Goal: Task Accomplishment & Management: Manage account settings

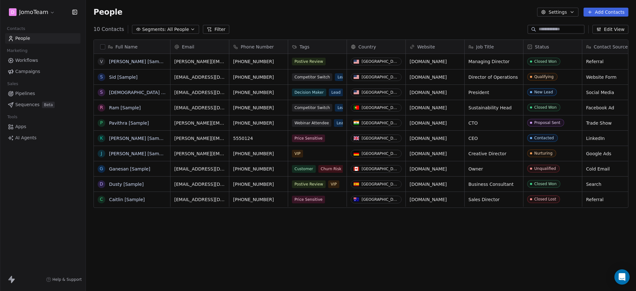
scroll to position [250, 544]
click at [48, 12] on html "D JomoTeam Contacts People Marketing Workflows Campaigns Sales Pipelines Sequen…" at bounding box center [318, 145] width 636 height 291
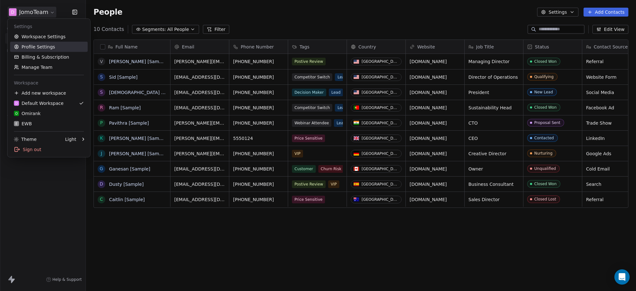
click at [54, 46] on link "Profile Settings" at bounding box center [49, 47] width 78 height 10
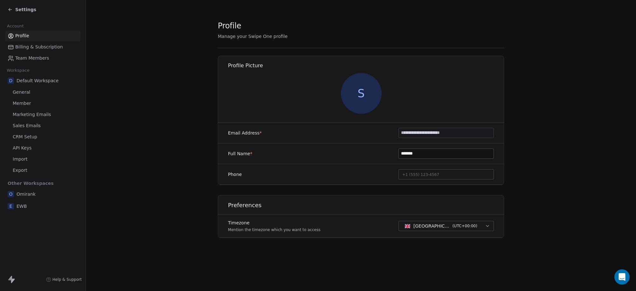
click at [28, 104] on span "Member" at bounding box center [22, 103] width 18 height 7
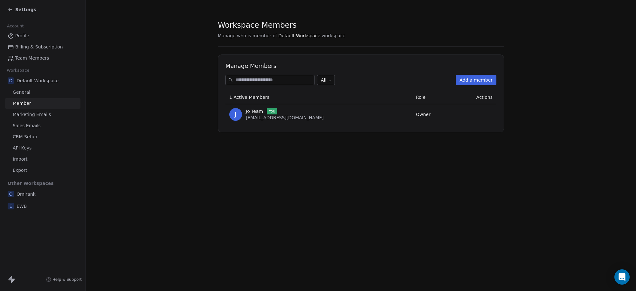
click at [26, 101] on span "Member" at bounding box center [22, 103] width 18 height 7
click at [21, 206] on span "EWB" at bounding box center [22, 206] width 10 height 6
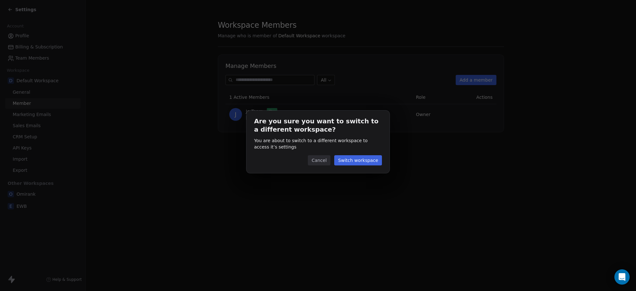
click at [351, 162] on button "Switch workspace" at bounding box center [358, 160] width 48 height 10
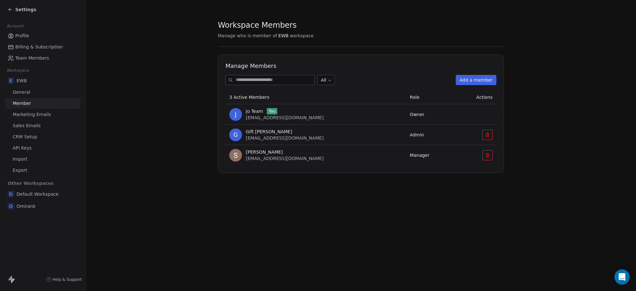
click at [477, 80] on button "Add a member" at bounding box center [476, 80] width 41 height 10
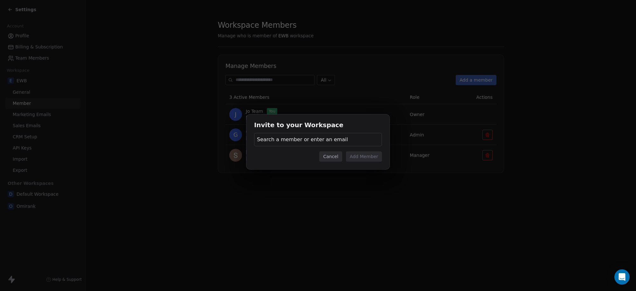
click at [329, 155] on button "Cancel" at bounding box center [330, 156] width 23 height 10
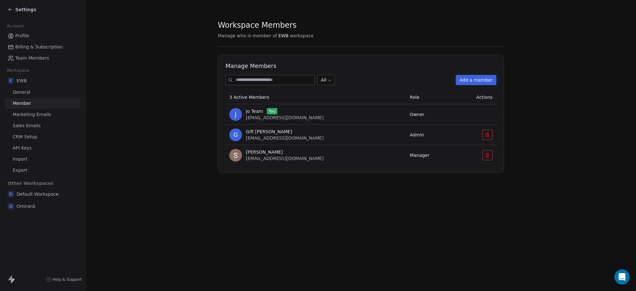
click at [464, 77] on button "Add a member" at bounding box center [476, 80] width 41 height 10
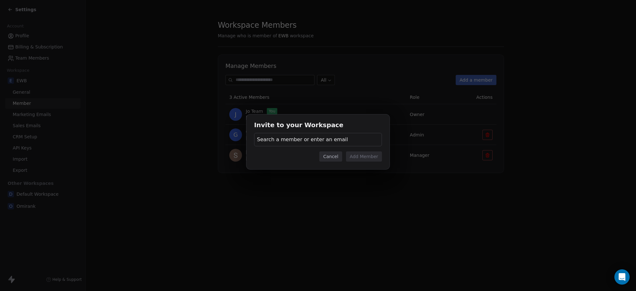
click at [296, 139] on span "Search a member or enter an email" at bounding box center [302, 140] width 91 height 8
click at [256, 198] on div "Invite to your Workspace Search a member or enter an email Cancel Add Member" at bounding box center [318, 145] width 636 height 291
drag, startPoint x: 605, startPoint y: 165, endPoint x: 424, endPoint y: 171, distance: 180.8
click at [605, 165] on div "Invite to your Workspace Search a member or enter an email Cancel Add Member" at bounding box center [318, 145] width 636 height 82
click at [345, 142] on div "Search a member or enter an email" at bounding box center [318, 139] width 128 height 13
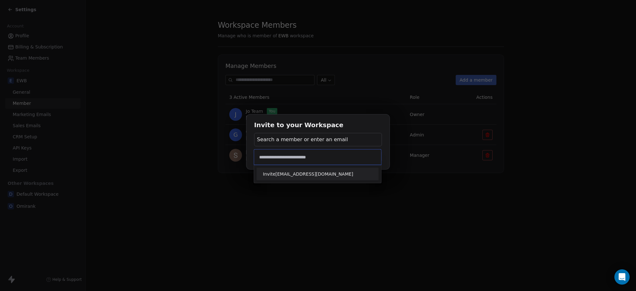
type input "**********"
click at [340, 175] on span "Invite [EMAIL_ADDRESS][DOMAIN_NAME]" at bounding box center [317, 173] width 109 height 7
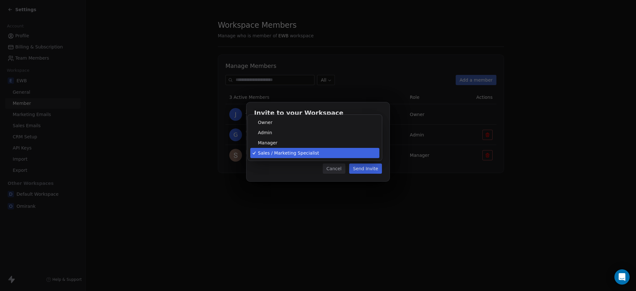
click at [335, 153] on body "Settings Account Profile Billing & Subscription Team Members Workspace E EWB Ge…" at bounding box center [318, 145] width 636 height 291
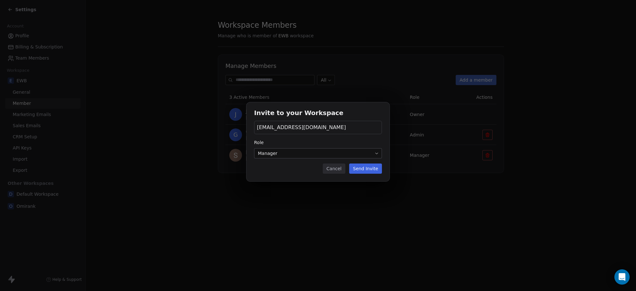
click at [368, 170] on button "Send Invite" at bounding box center [365, 168] width 33 height 10
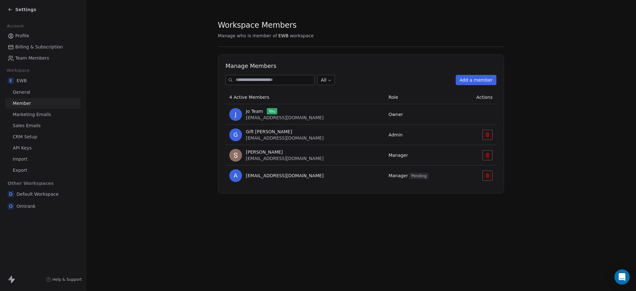
click at [615, 184] on section "Workspace Members Manage who is member of EWB workspace Manage Members All Add …" at bounding box center [361, 107] width 551 height 214
click at [478, 81] on button "Add a member" at bounding box center [476, 80] width 41 height 10
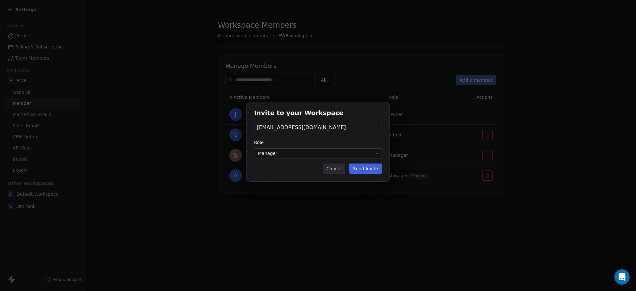
click at [281, 152] on body "Settings Account Profile Billing & Subscription Team Members Workspace E EWB Ge…" at bounding box center [318, 145] width 636 height 291
click at [352, 127] on div "[EMAIL_ADDRESS][DOMAIN_NAME]" at bounding box center [318, 127] width 128 height 13
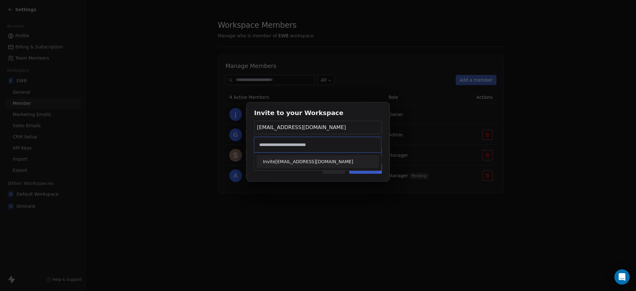
type input "**********"
click at [304, 160] on span "Invite [EMAIL_ADDRESS][DOMAIN_NAME]" at bounding box center [317, 161] width 109 height 7
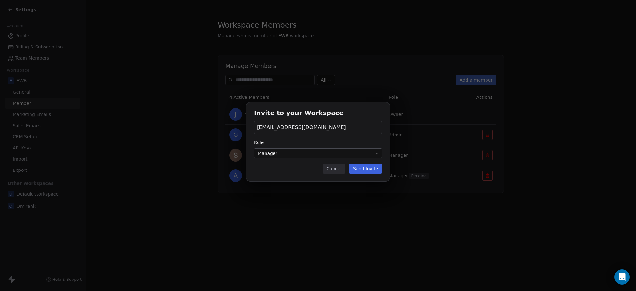
click at [366, 169] on button "Send Invite" at bounding box center [365, 168] width 33 height 10
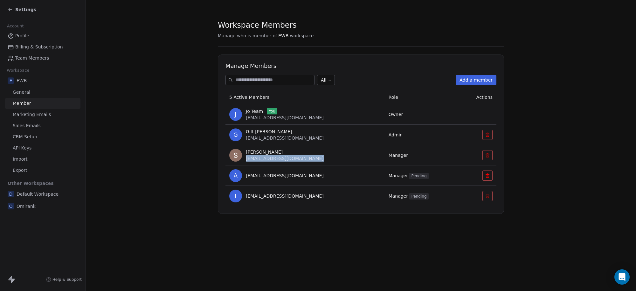
drag, startPoint x: 318, startPoint y: 159, endPoint x: 244, endPoint y: 160, distance: 74.2
click at [244, 160] on div "[PERSON_NAME] [EMAIL_ADDRESS][DOMAIN_NAME]" at bounding box center [305, 155] width 152 height 13
copy span "[EMAIL_ADDRESS][DOMAIN_NAME]"
click at [323, 156] on div "[PERSON_NAME] [EMAIL_ADDRESS][DOMAIN_NAME]" at bounding box center [305, 155] width 152 height 13
drag, startPoint x: 320, startPoint y: 156, endPoint x: 245, endPoint y: 159, distance: 74.9
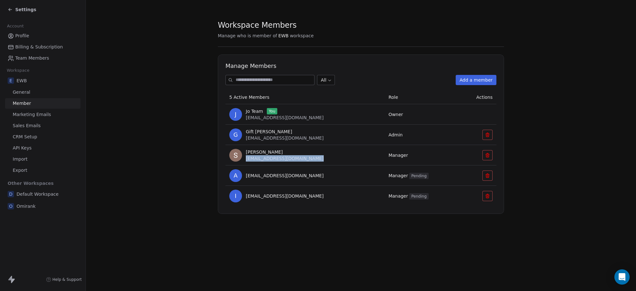
click at [245, 159] on div "[PERSON_NAME] [EMAIL_ADDRESS][DOMAIN_NAME]" at bounding box center [305, 155] width 152 height 13
copy span "[EMAIL_ADDRESS][DOMAIN_NAME]"
click at [487, 193] on icon at bounding box center [487, 195] width 5 height 5
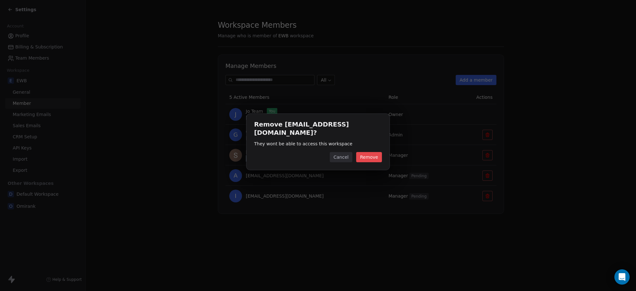
click at [380, 158] on button "Remove" at bounding box center [369, 157] width 26 height 10
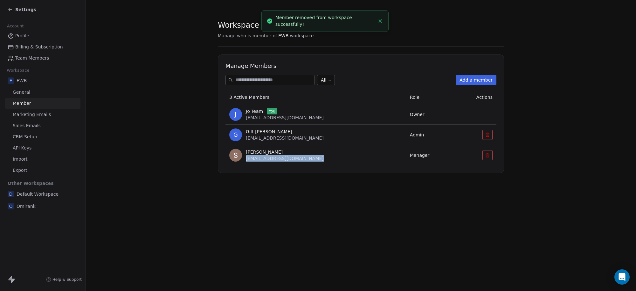
click at [319, 158] on div "[PERSON_NAME] [EMAIL_ADDRESS][DOMAIN_NAME]" at bounding box center [315, 155] width 173 height 13
drag, startPoint x: 314, startPoint y: 157, endPoint x: 293, endPoint y: 157, distance: 20.7
click at [293, 157] on div "[PERSON_NAME] [EMAIL_ADDRESS][DOMAIN_NAME]" at bounding box center [315, 155] width 173 height 13
click at [31, 100] on link "Member" at bounding box center [42, 103] width 75 height 11
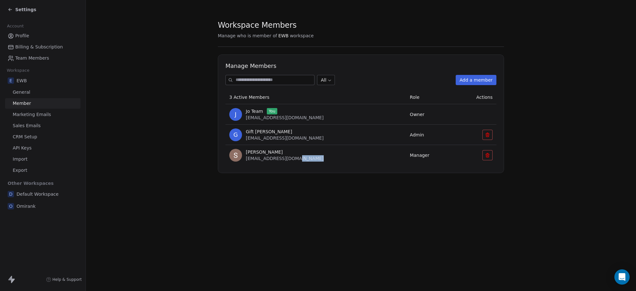
click at [33, 101] on link "Member" at bounding box center [42, 103] width 75 height 11
click at [36, 111] on span "Marketing Emails" at bounding box center [32, 114] width 38 height 7
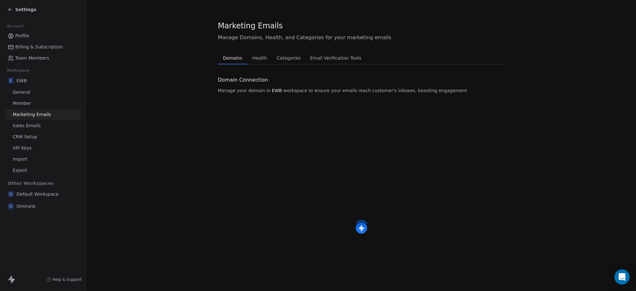
click at [35, 103] on link "Member" at bounding box center [42, 103] width 75 height 11
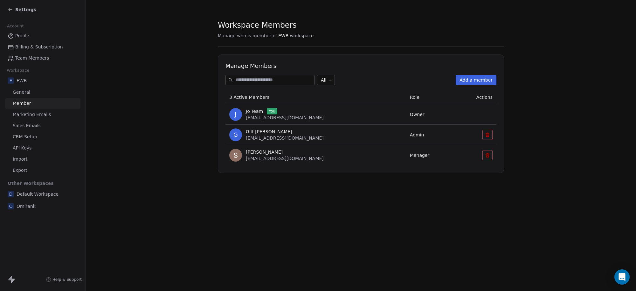
click at [35, 103] on link "Member" at bounding box center [42, 103] width 75 height 11
click at [28, 203] on span "Omirank" at bounding box center [26, 206] width 19 height 6
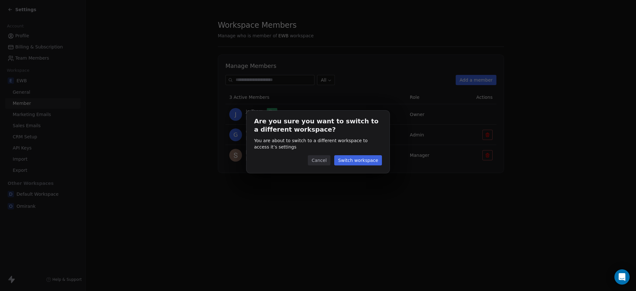
click at [367, 160] on button "Switch workspace" at bounding box center [358, 160] width 48 height 10
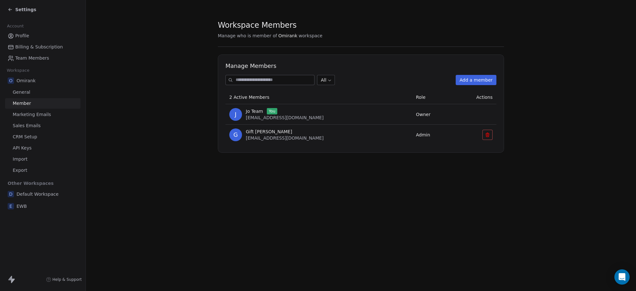
click at [20, 206] on span "EWB" at bounding box center [22, 206] width 10 height 6
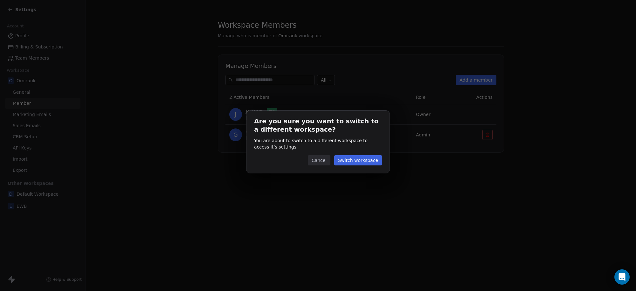
click at [363, 160] on button "Switch workspace" at bounding box center [358, 160] width 48 height 10
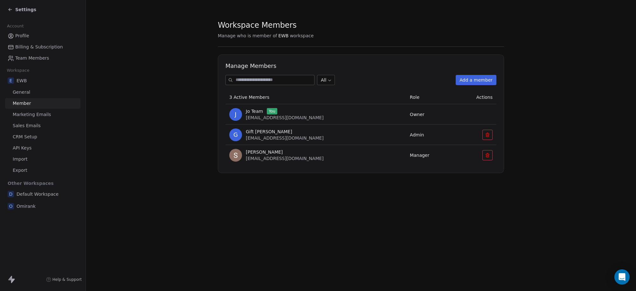
drag, startPoint x: 619, startPoint y: 157, endPoint x: 473, endPoint y: 131, distance: 148.2
click at [619, 157] on section "Workspace Members Manage who is member of EWB workspace Manage Members All Add …" at bounding box center [361, 96] width 551 height 193
click at [475, 78] on button "Add a member" at bounding box center [476, 80] width 41 height 10
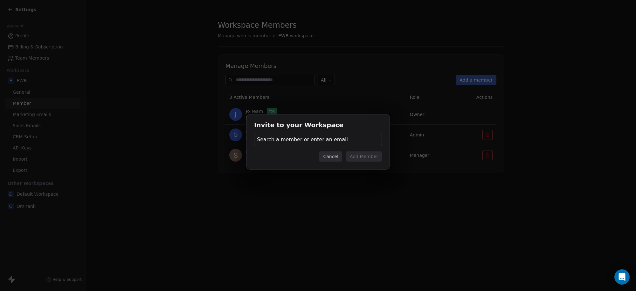
click at [293, 138] on span "Search a member or enter an email" at bounding box center [302, 140] width 91 height 8
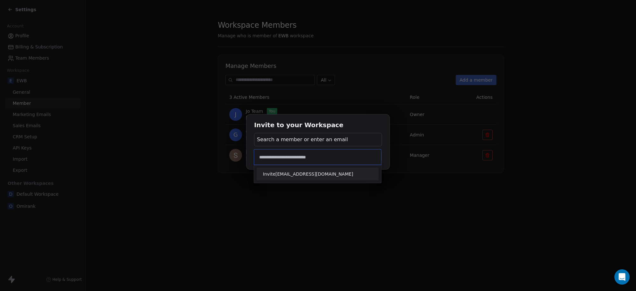
type input "**********"
click at [338, 175] on span "Invite [EMAIL_ADDRESS][DOMAIN_NAME]" at bounding box center [317, 173] width 109 height 7
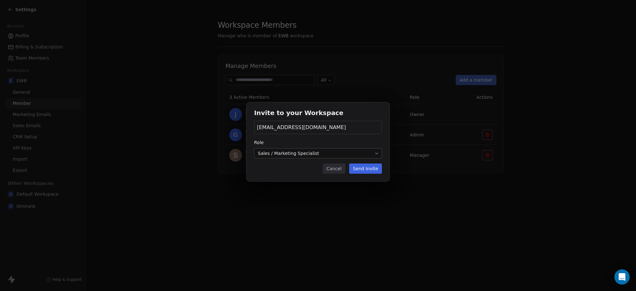
click at [365, 171] on button "Send Invite" at bounding box center [365, 168] width 33 height 10
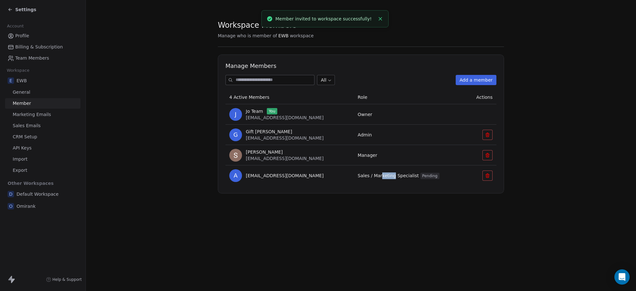
drag, startPoint x: 389, startPoint y: 174, endPoint x: 373, endPoint y: 175, distance: 15.9
click at [375, 174] on span "Sales / Marketing Specialist Pending" at bounding box center [399, 175] width 82 height 5
click at [490, 173] on button at bounding box center [488, 175] width 10 height 10
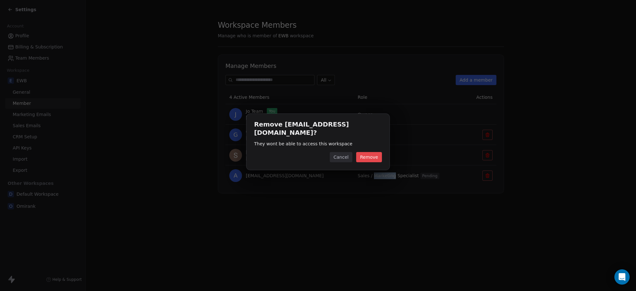
click at [368, 156] on button "Remove" at bounding box center [369, 157] width 26 height 10
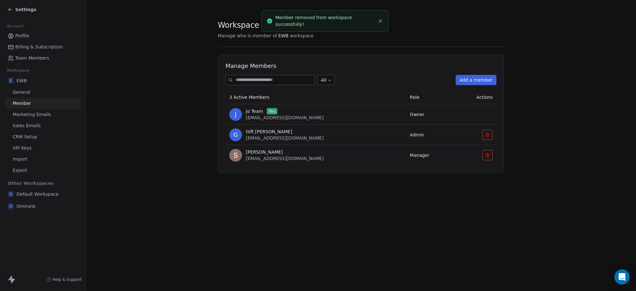
click at [474, 78] on button "Add a member" at bounding box center [476, 80] width 41 height 10
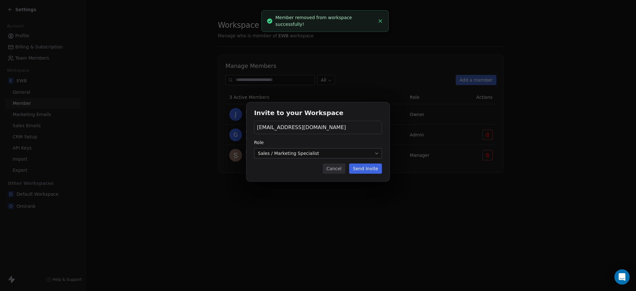
click at [347, 158] on div "Invite to your Workspace [EMAIL_ADDRESS][DOMAIN_NAME] Role Sales / Marketing Sp…" at bounding box center [318, 141] width 143 height 79
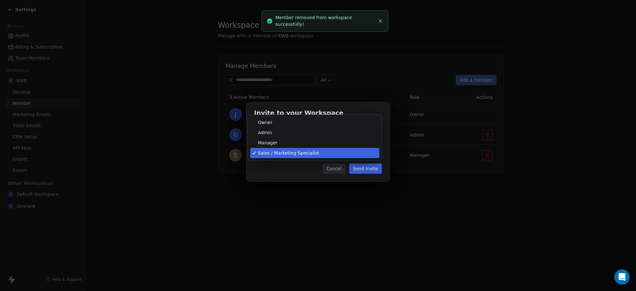
click at [346, 155] on body "Settings Account Profile Billing & Subscription Team Members Workspace E EWB Ge…" at bounding box center [318, 145] width 636 height 291
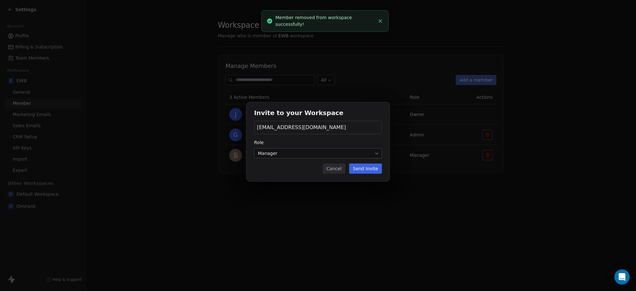
click at [372, 168] on button "Send Invite" at bounding box center [365, 168] width 33 height 10
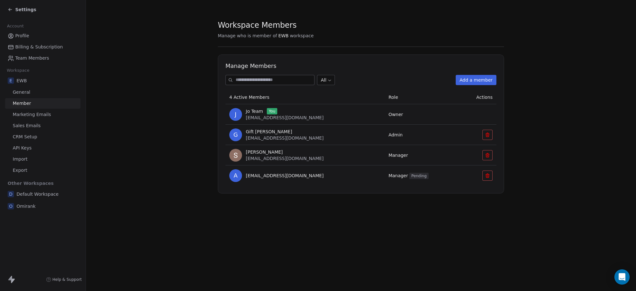
click at [31, 204] on span "Omirank" at bounding box center [26, 206] width 19 height 6
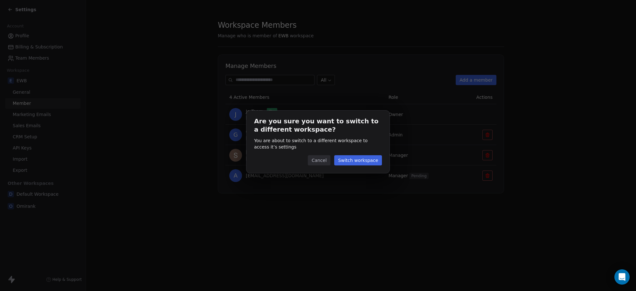
click at [360, 161] on button "Switch workspace" at bounding box center [358, 160] width 48 height 10
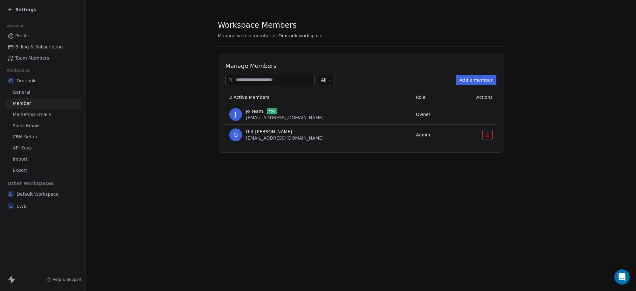
drag, startPoint x: 617, startPoint y: 178, endPoint x: 398, endPoint y: 164, distance: 219.4
click at [617, 178] on div "Workspace Members Manage who is member of Omirank workspace Manage Members All …" at bounding box center [361, 145] width 551 height 291
click at [476, 80] on button "Add a member" at bounding box center [476, 80] width 41 height 10
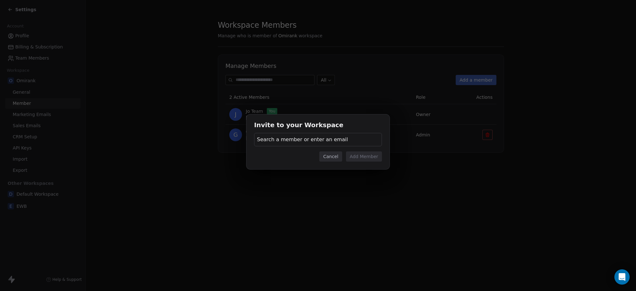
click at [313, 139] on span "Search a member or enter an email" at bounding box center [302, 140] width 91 height 8
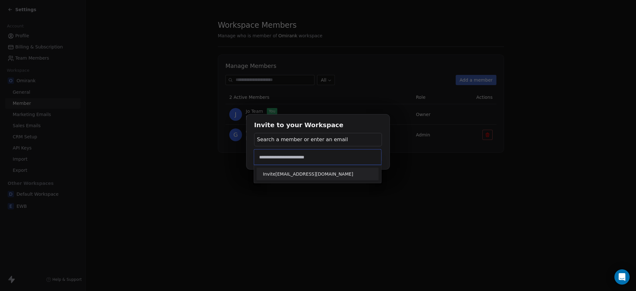
type input "**********"
click at [299, 173] on span "Invite [EMAIL_ADDRESS][DOMAIN_NAME]" at bounding box center [317, 173] width 109 height 7
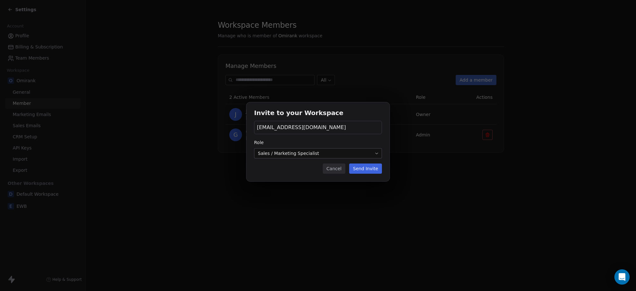
click at [363, 155] on body "Settings Account Profile Billing & Subscription Team Members Workspace O Omiran…" at bounding box center [318, 145] width 636 height 291
click at [367, 167] on button "Send Invite" at bounding box center [365, 168] width 33 height 10
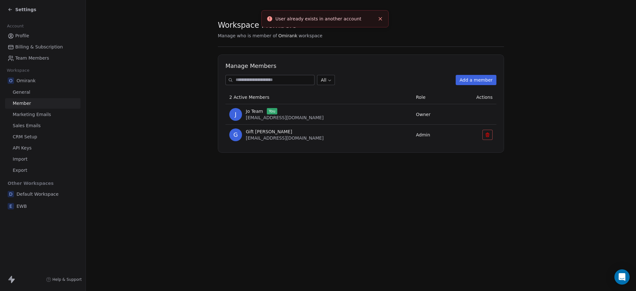
click at [22, 203] on span "EWB" at bounding box center [22, 206] width 10 height 6
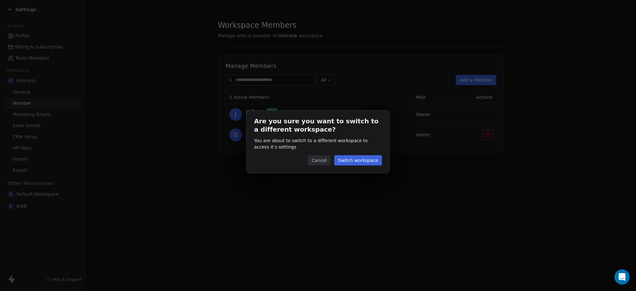
click at [317, 165] on button "Cancel" at bounding box center [319, 160] width 23 height 10
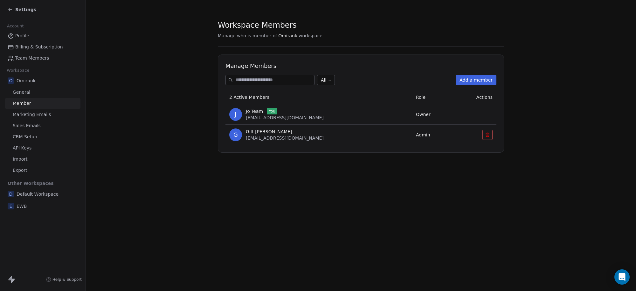
click at [474, 81] on button "Add a member" at bounding box center [476, 80] width 41 height 10
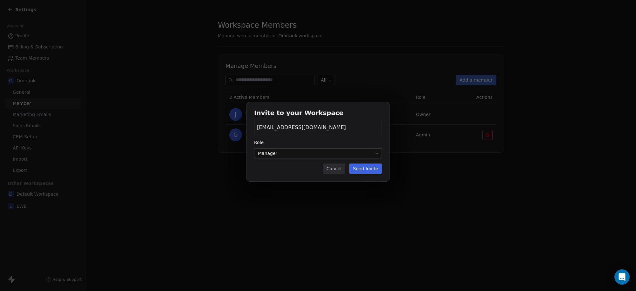
click at [305, 128] on span "[EMAIL_ADDRESS][DOMAIN_NAME]" at bounding box center [301, 127] width 89 height 8
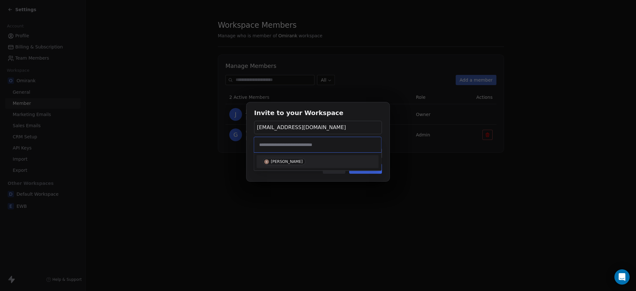
click at [290, 162] on div "[PERSON_NAME]" at bounding box center [287, 161] width 32 height 4
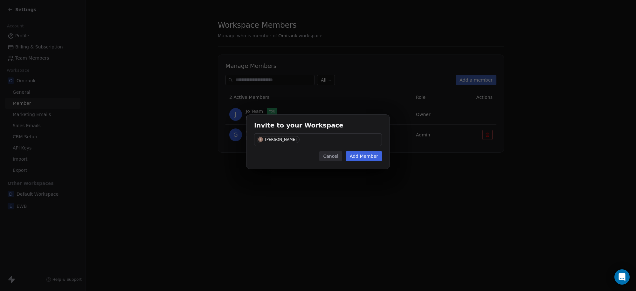
click at [366, 155] on button "Add Member" at bounding box center [364, 156] width 36 height 10
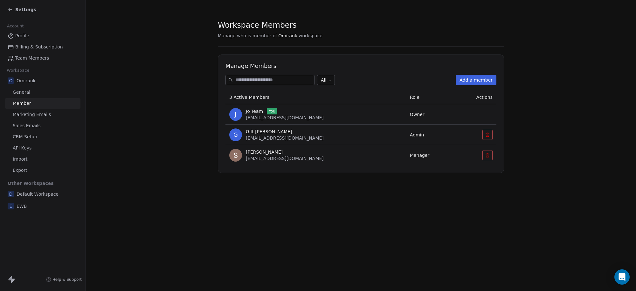
drag, startPoint x: 616, startPoint y: 133, endPoint x: 571, endPoint y: 132, distance: 44.9
click at [616, 133] on section "Workspace Members Manage who is member of Omirank workspace Manage Members All …" at bounding box center [361, 96] width 551 height 193
click at [23, 202] on div "E EWB" at bounding box center [42, 205] width 75 height 11
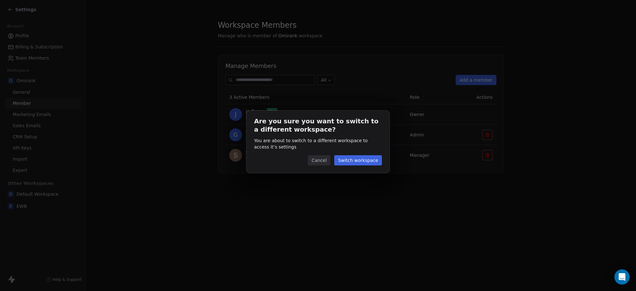
click at [355, 159] on button "Switch workspace" at bounding box center [358, 160] width 48 height 10
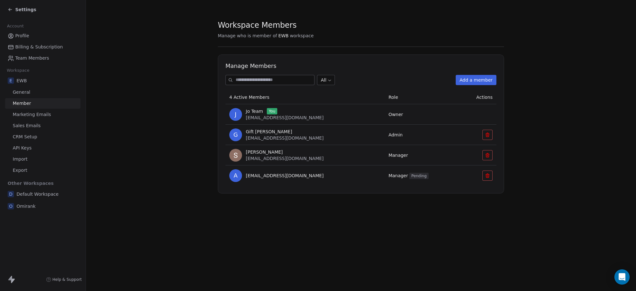
click at [477, 81] on button "Add a member" at bounding box center [476, 80] width 41 height 10
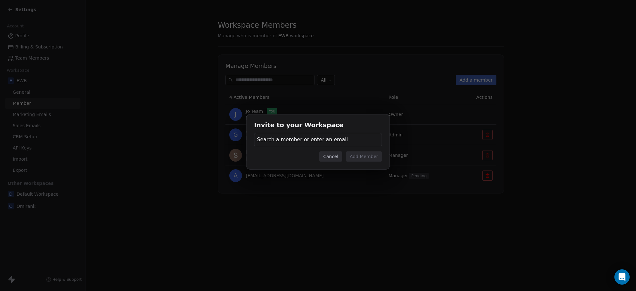
click at [307, 135] on div "Search a member or enter an email" at bounding box center [318, 139] width 128 height 13
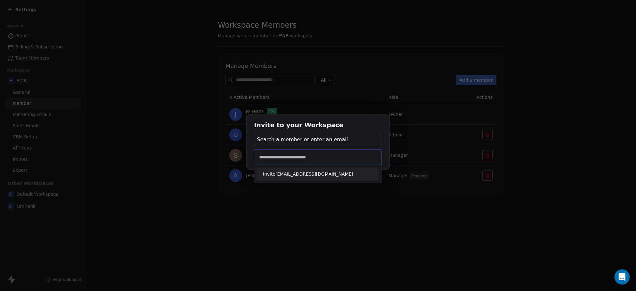
type input "**********"
click at [303, 175] on span "Invite [EMAIL_ADDRESS][DOMAIN_NAME]" at bounding box center [317, 173] width 109 height 7
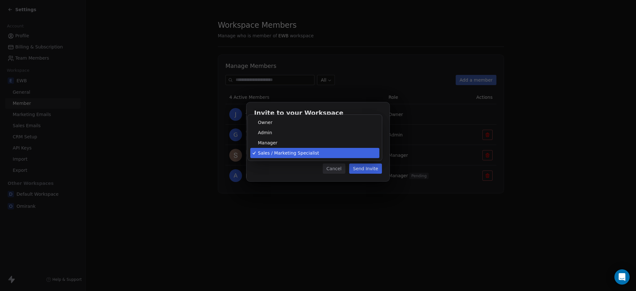
click at [352, 154] on body "Settings Account Profile Billing & Subscription Team Members Workspace E EWB Ge…" at bounding box center [318, 145] width 636 height 291
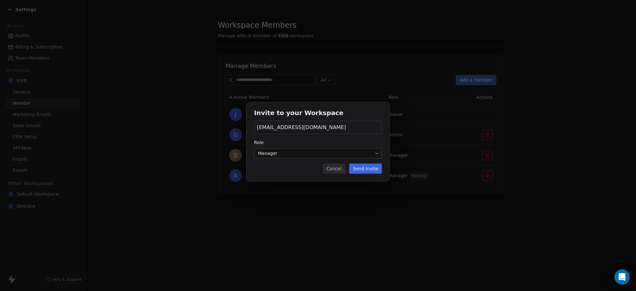
click at [377, 166] on button "Send Invite" at bounding box center [365, 168] width 33 height 10
